Goal: Navigation & Orientation: Understand site structure

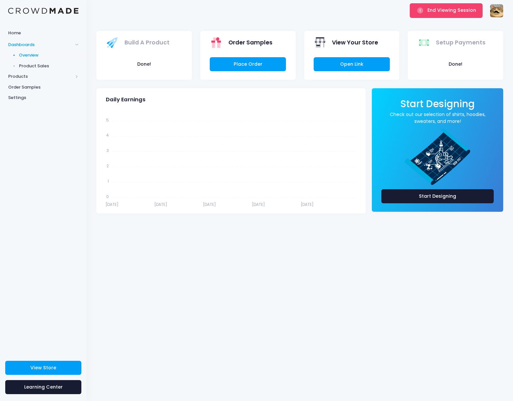
click at [339, 23] on div "Build A Product Done! Order Samples Place Order View Your Store Open Link" at bounding box center [299, 56] width 415 height 66
click at [354, 61] on link "Open Link" at bounding box center [352, 64] width 76 height 14
click at [234, 133] on icon "Dec 31 Dec 31 Dec 31 Dec 31 Dec 31 Dec 31 Dec 31 Dec 31 Dec 31 Dec 31 5 5 4 4 3…" at bounding box center [230, 160] width 259 height 98
click at [15, 75] on span "Products" at bounding box center [40, 76] width 65 height 7
click at [37, 94] on span "Storefront" at bounding box center [49, 97] width 60 height 7
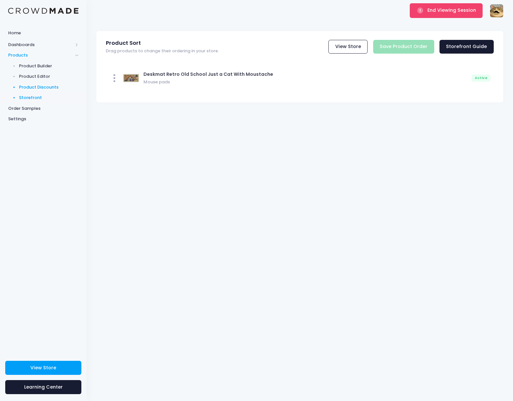
click at [33, 89] on span "Product Discounts" at bounding box center [49, 87] width 60 height 7
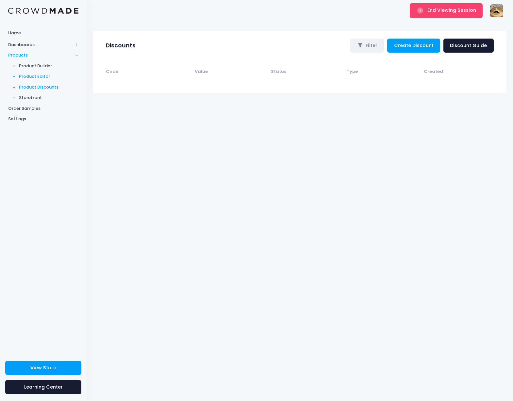
click at [30, 77] on span "Product Editor" at bounding box center [49, 76] width 60 height 7
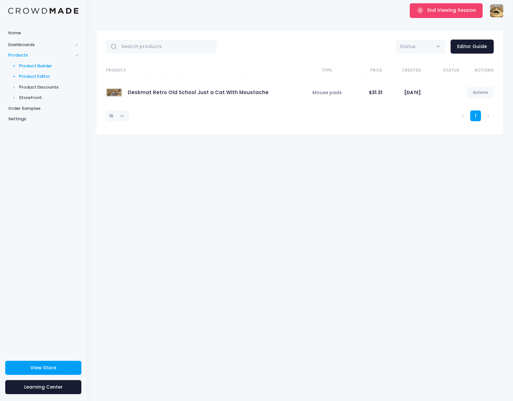
click at [32, 67] on span "Product Builder" at bounding box center [49, 66] width 60 height 7
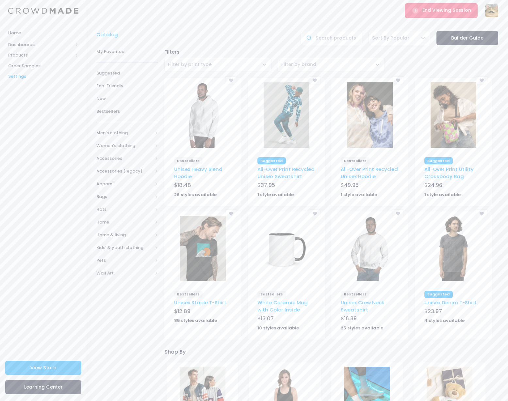
click at [23, 76] on span "Settings" at bounding box center [43, 76] width 70 height 7
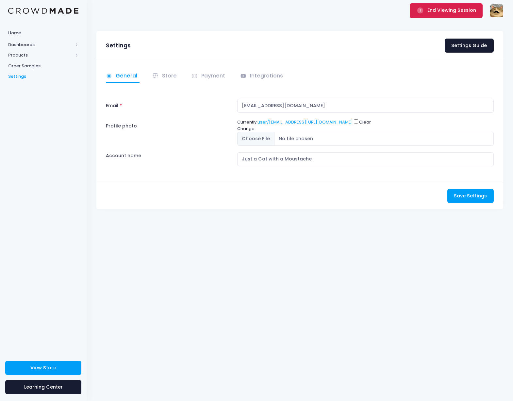
click at [427, 8] on button "End Viewing Session" at bounding box center [446, 10] width 73 height 14
